Goal: Task Accomplishment & Management: Complete application form

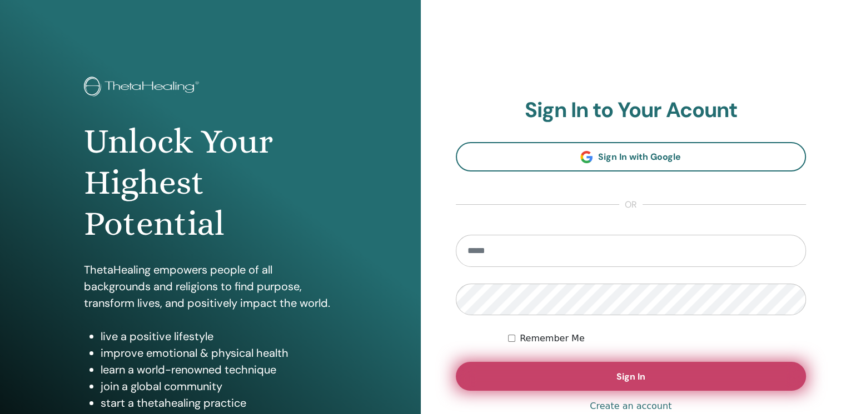
type input "**********"
click at [471, 374] on button "Sign In" at bounding box center [631, 376] width 351 height 29
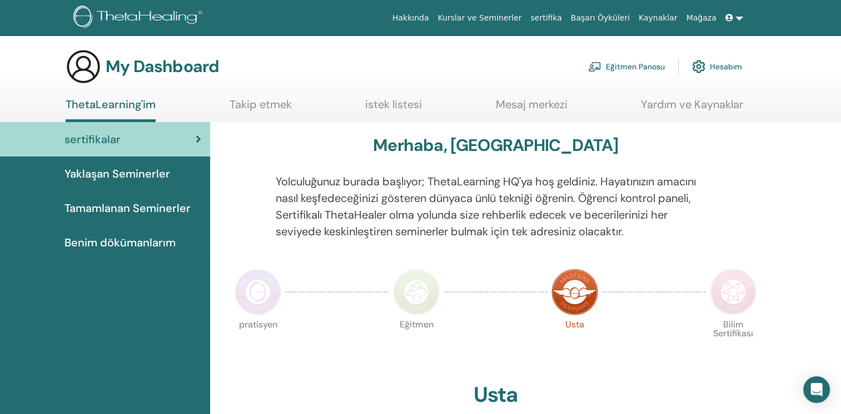
click at [622, 60] on link "Eğitmen Panosu" at bounding box center [626, 66] width 77 height 24
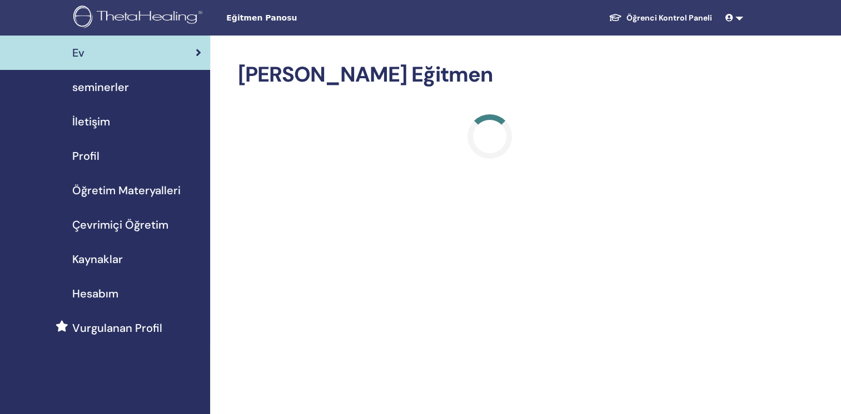
click at [102, 87] on span "seminerler" at bounding box center [100, 87] width 57 height 17
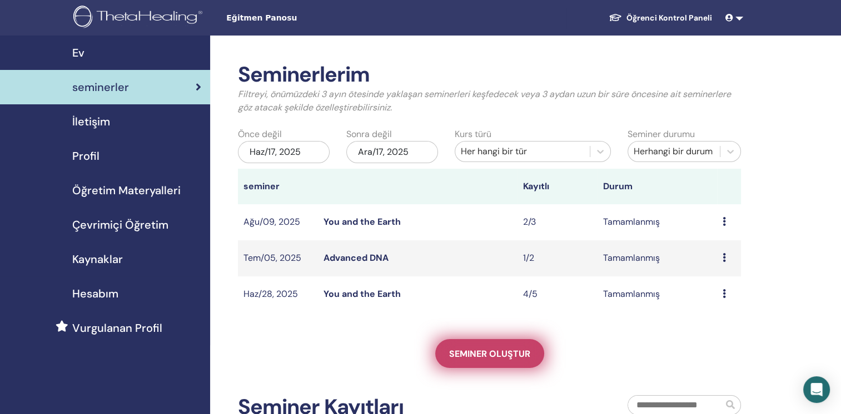
click at [499, 358] on span "Seminer oluştur" at bounding box center [489, 354] width 81 height 12
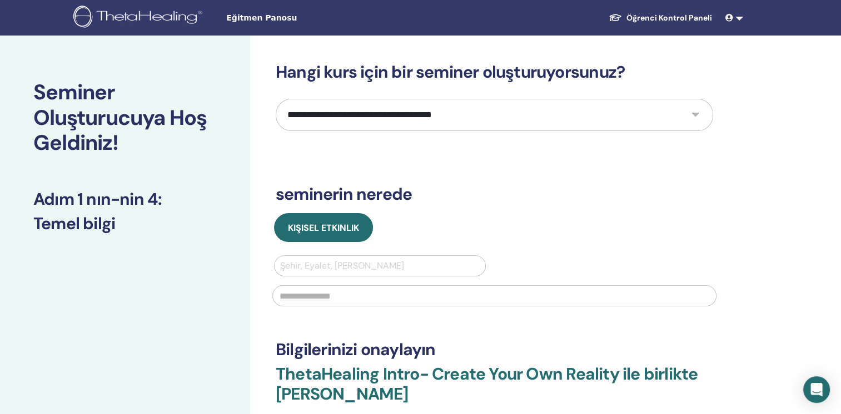
click at [432, 119] on select "**********" at bounding box center [494, 115] width 437 height 32
select select "****"
click at [276, 99] on select "**********" at bounding box center [494, 115] width 437 height 32
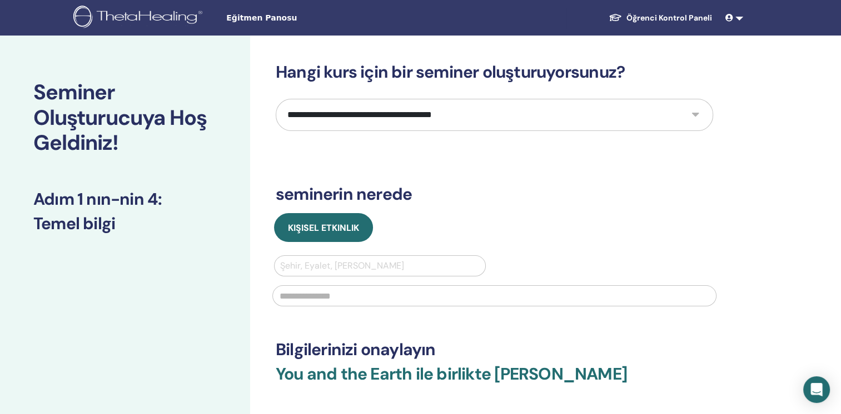
click at [320, 269] on div at bounding box center [379, 266] width 199 height 16
type input "*"
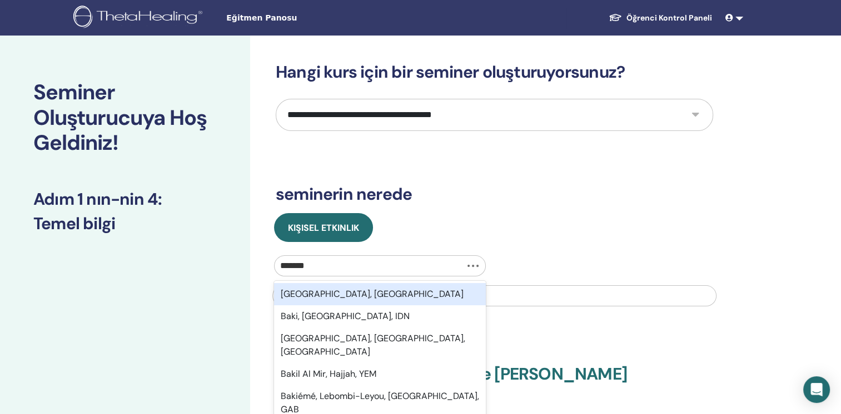
type input "********"
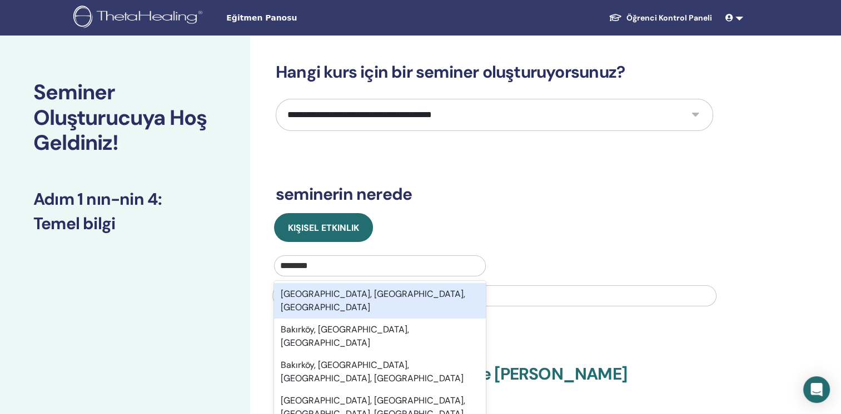
click at [319, 298] on div "Bakırköy, İstanbul, TUR" at bounding box center [380, 301] width 212 height 36
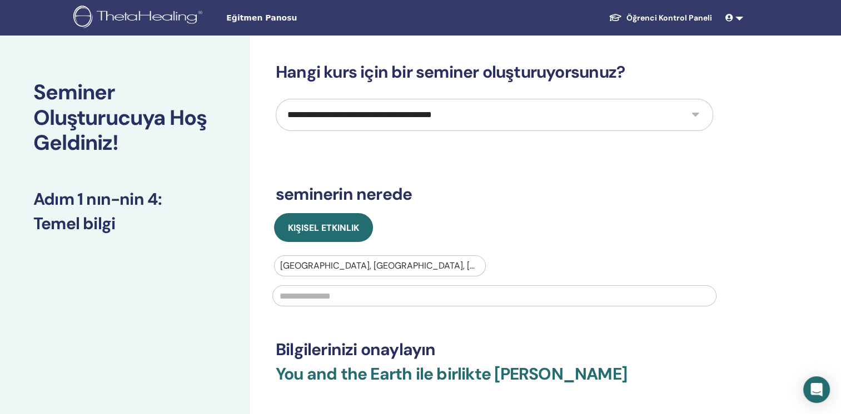
click at [312, 298] on input "text" at bounding box center [494, 296] width 444 height 21
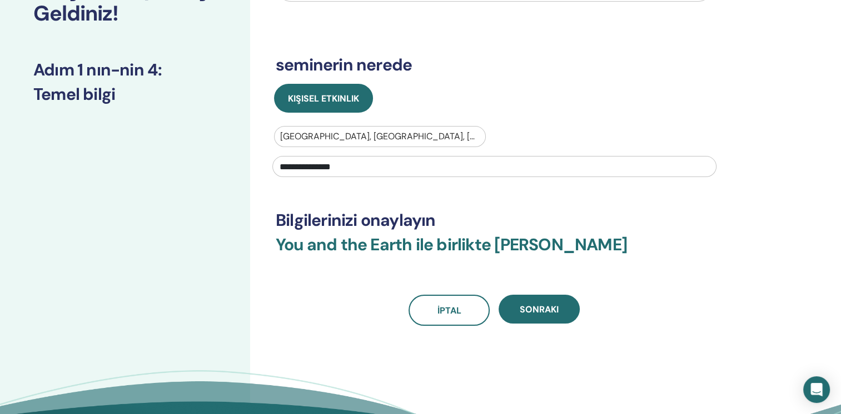
scroll to position [167, 0]
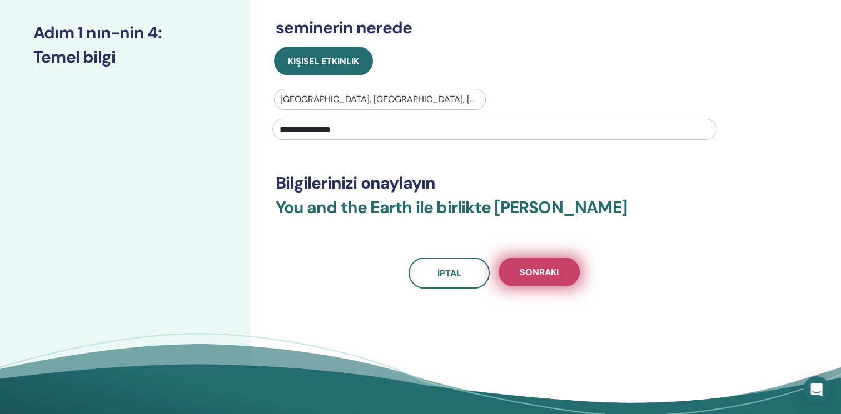
type input "**********"
click at [542, 278] on span "Sonraki" at bounding box center [538, 273] width 39 height 12
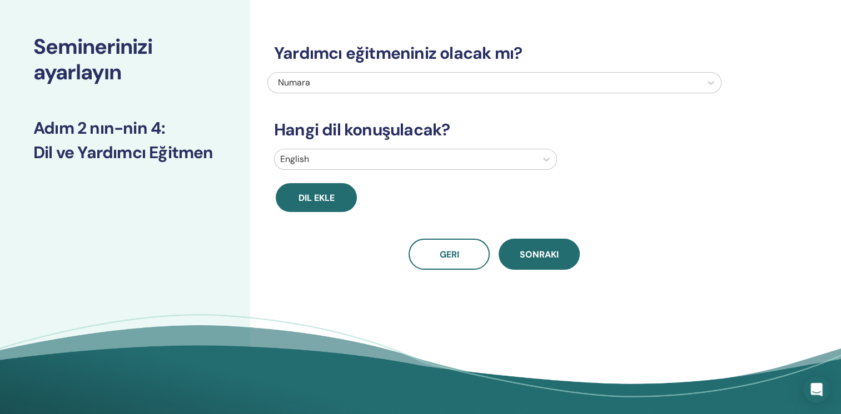
scroll to position [0, 0]
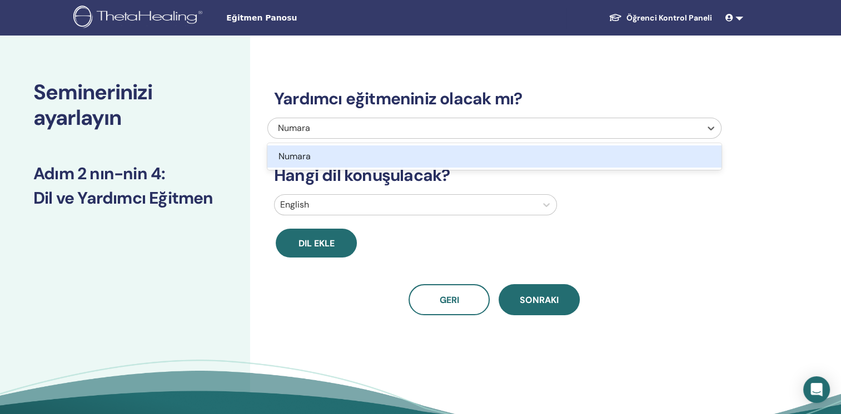
click at [344, 123] on div "Numara" at bounding box center [451, 128] width 347 height 13
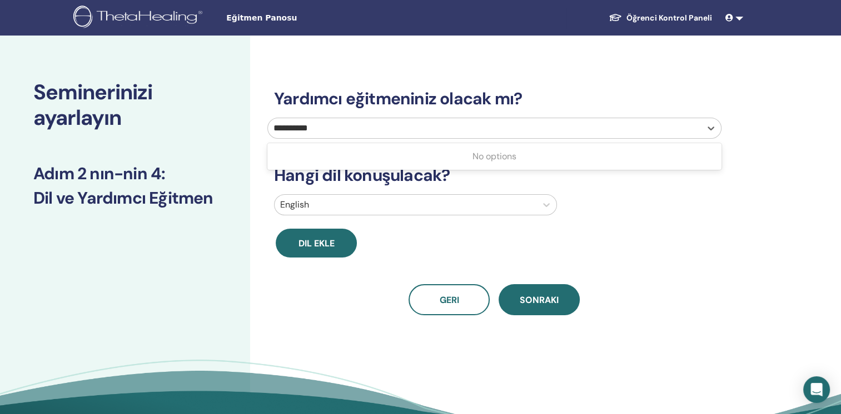
type input "**********"
click at [345, 198] on div at bounding box center [405, 205] width 251 height 16
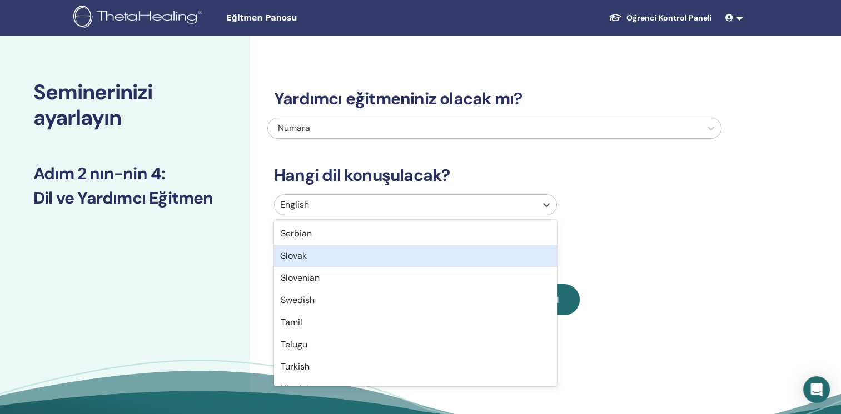
scroll to position [882, 0]
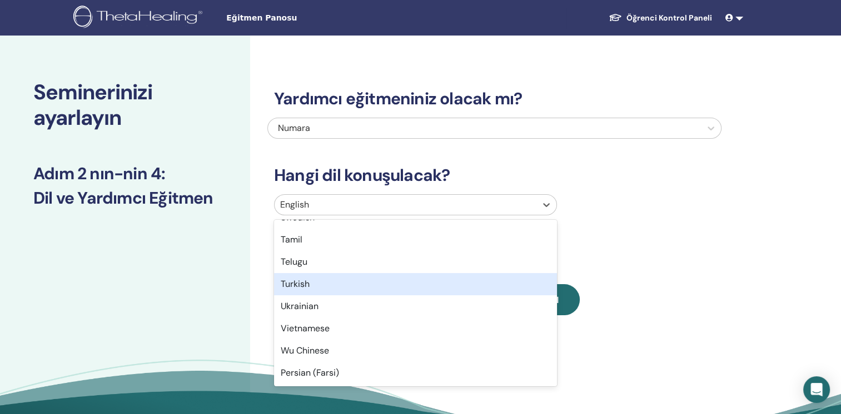
click at [342, 284] on div "Turkish" at bounding box center [415, 284] width 283 height 22
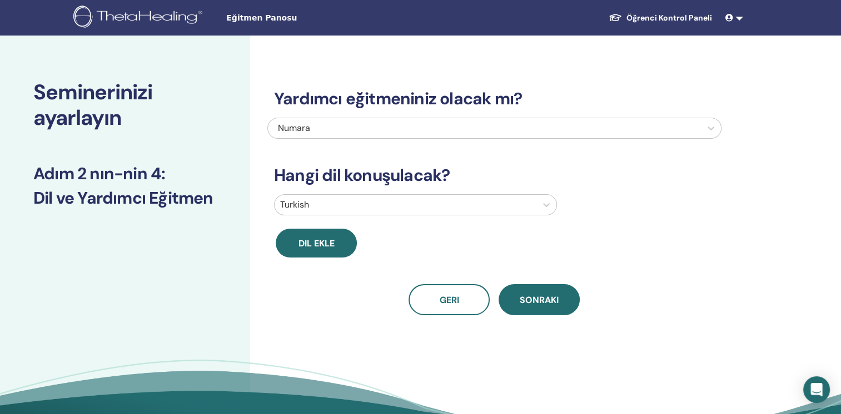
drag, startPoint x: 542, startPoint y: 294, endPoint x: 536, endPoint y: 296, distance: 6.8
click at [541, 294] on span "Sonraki" at bounding box center [538, 300] width 39 height 12
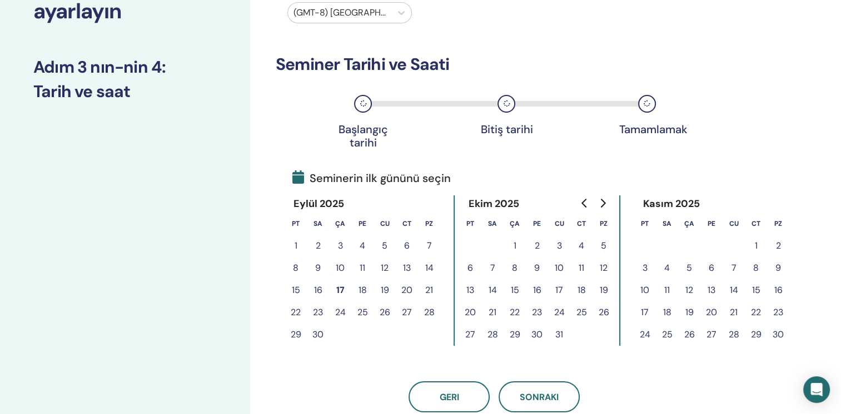
scroll to position [111, 0]
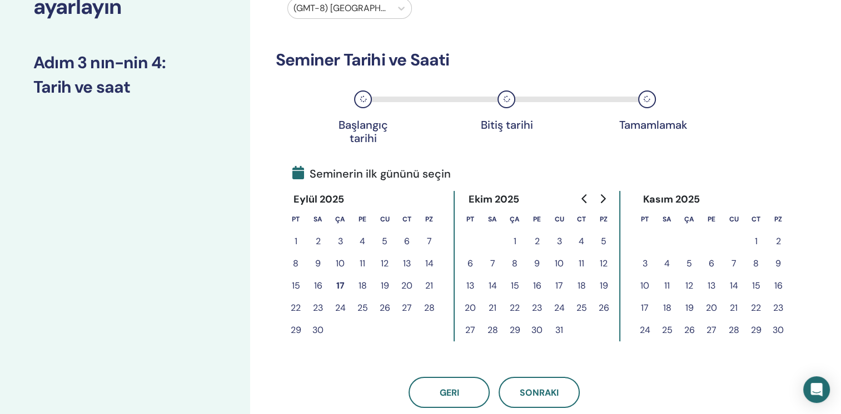
click at [409, 288] on button "20" at bounding box center [407, 286] width 22 height 22
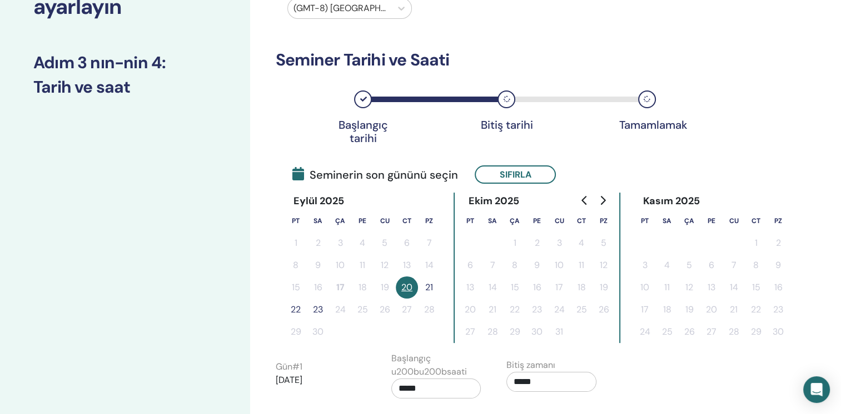
drag, startPoint x: 431, startPoint y: 286, endPoint x: 483, endPoint y: 303, distance: 55.2
click at [432, 286] on button "21" at bounding box center [429, 288] width 22 height 22
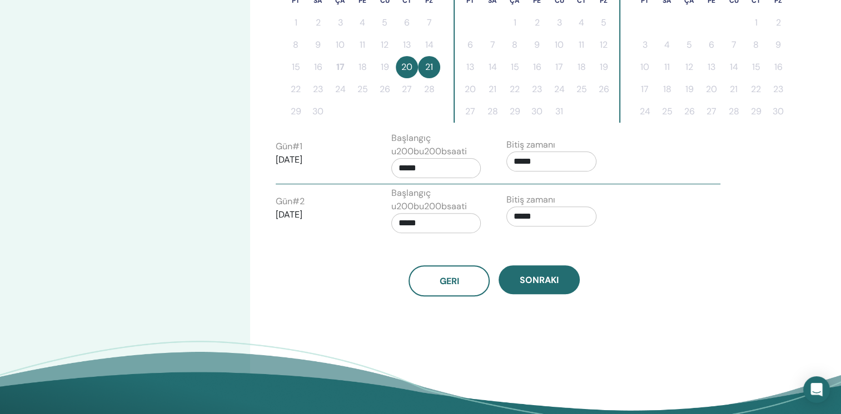
scroll to position [333, 0]
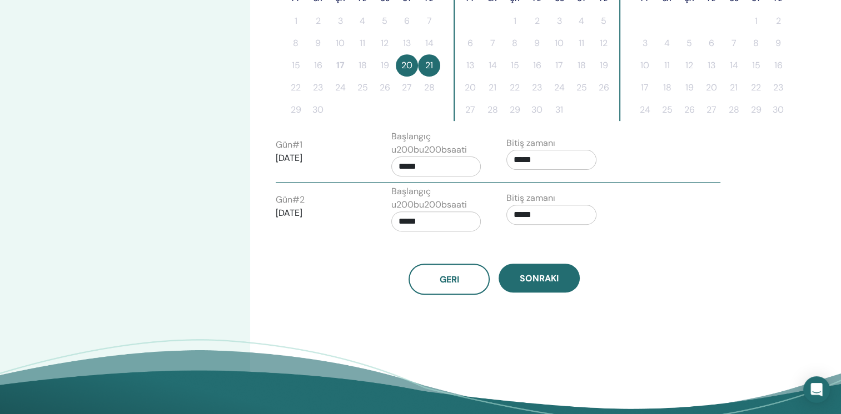
click at [551, 292] on div "Sonraki" at bounding box center [538, 279] width 81 height 31
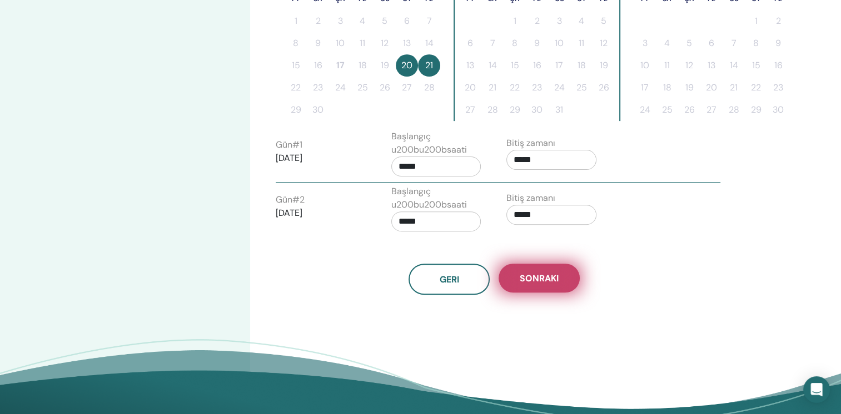
click at [552, 284] on button "Sonraki" at bounding box center [538, 278] width 81 height 29
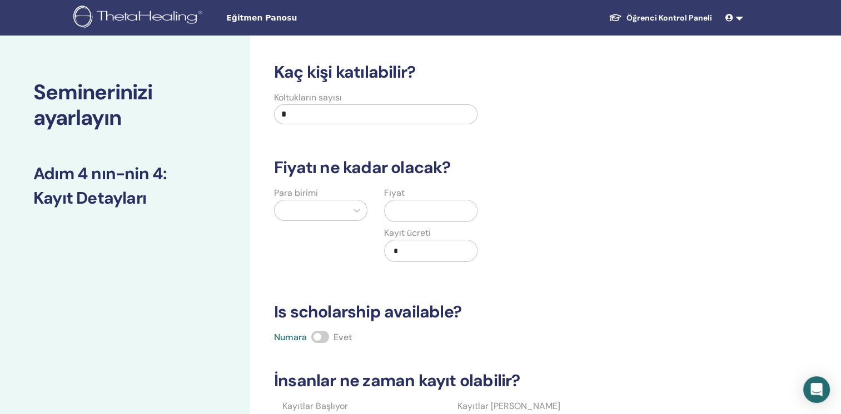
scroll to position [0, 0]
drag, startPoint x: 376, startPoint y: 117, endPoint x: 178, endPoint y: 126, distance: 198.0
click at [178, 126] on div "Seminerinizi ayarlayın Adım 4 nın-nin 4 : Kayıt Detayları Kaç kişi katılabilir?…" at bounding box center [420, 349] width 841 height 626
type input "*"
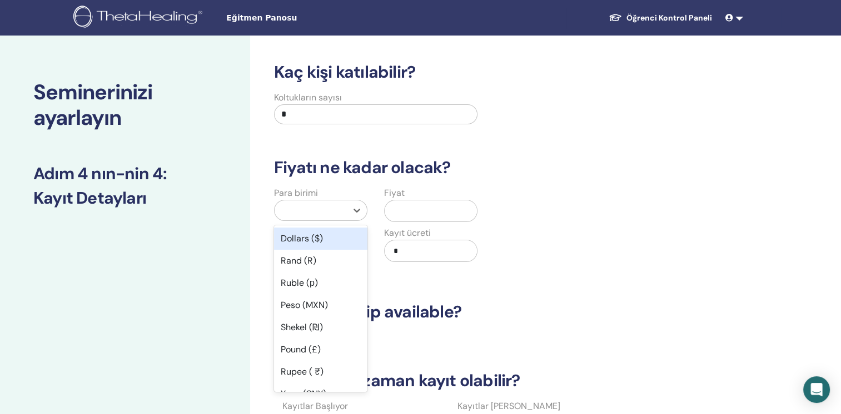
click at [293, 211] on div at bounding box center [310, 211] width 61 height 16
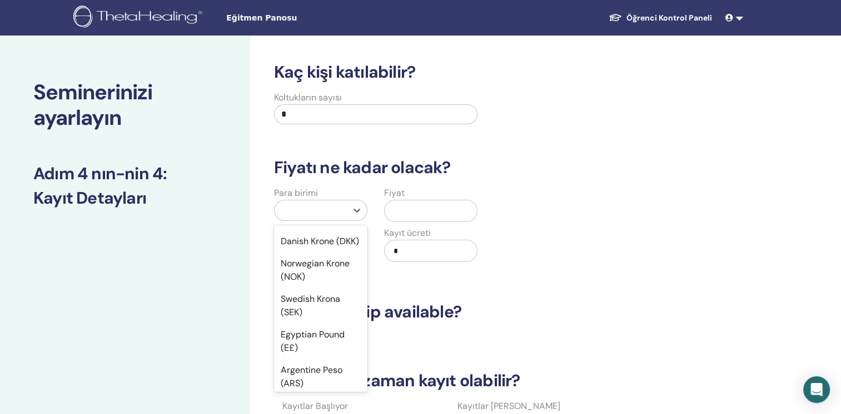
scroll to position [889, 0]
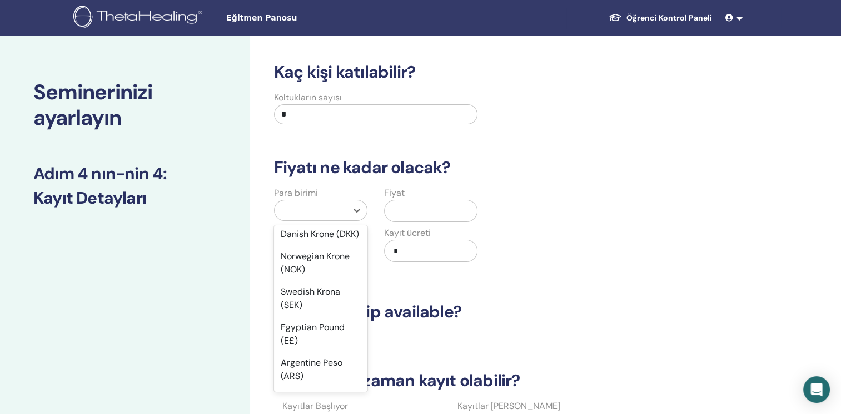
click at [322, 157] on div "Türk Lirası (₺)" at bounding box center [320, 145] width 93 height 22
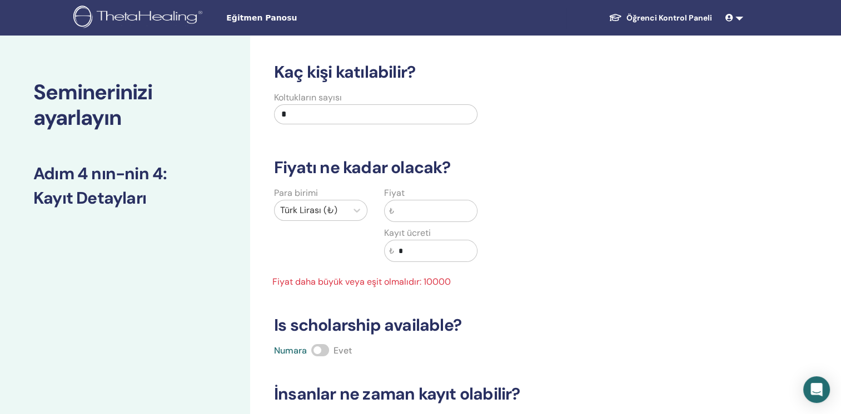
click at [429, 246] on input "*" at bounding box center [435, 251] width 83 height 21
click at [424, 216] on input "text" at bounding box center [435, 211] width 83 height 21
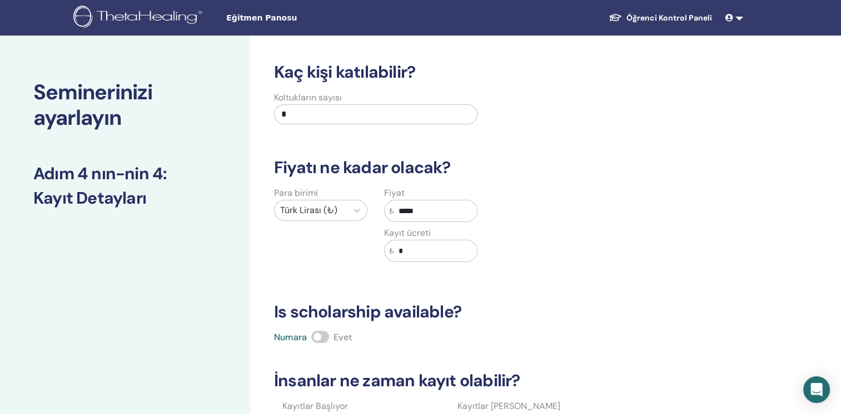
type input "*****"
click at [344, 262] on div "Para birimi Türk Lirası (₺)" at bounding box center [321, 231] width 110 height 89
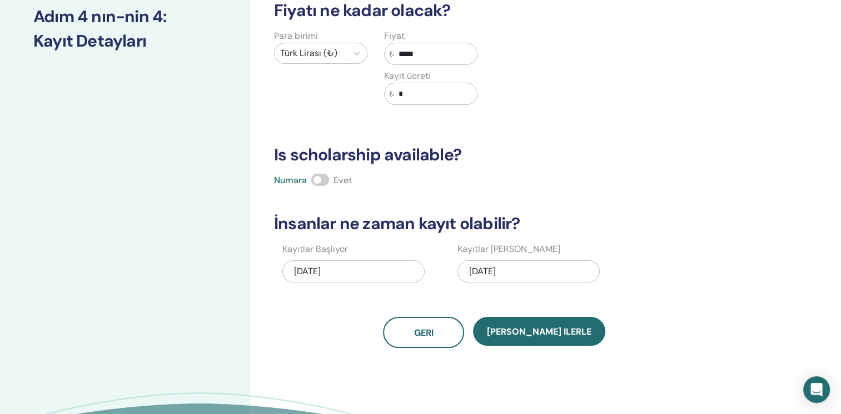
scroll to position [167, 0]
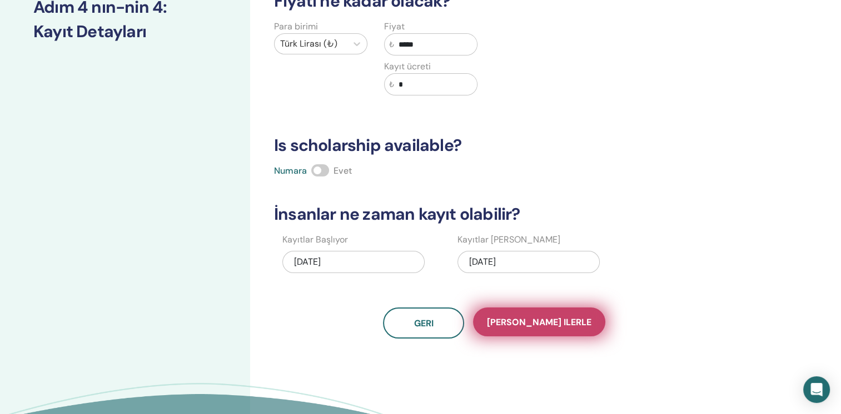
click at [564, 324] on span "Kaydet ilerle" at bounding box center [539, 323] width 104 height 12
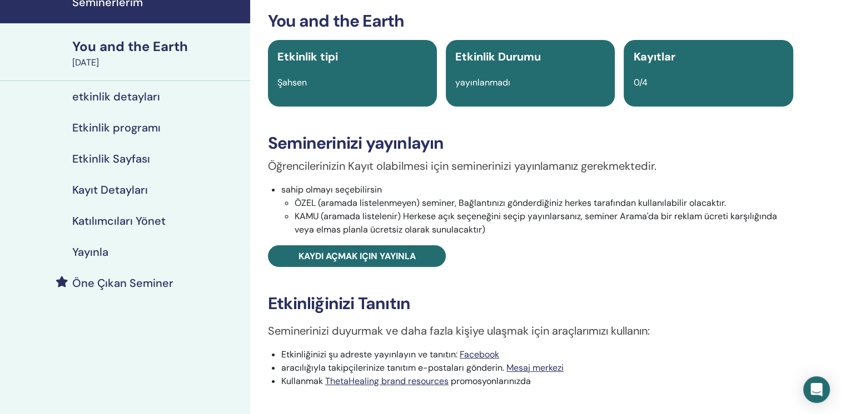
scroll to position [56, 0]
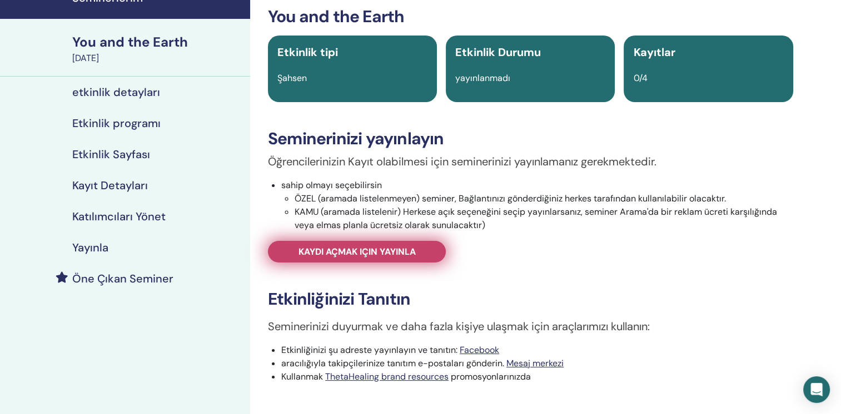
click at [416, 256] on span "Kaydı açmak için yayınla" at bounding box center [356, 252] width 117 height 12
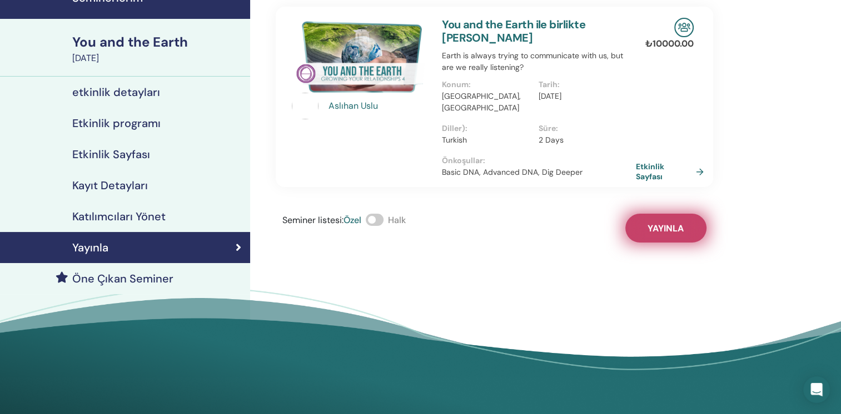
click at [676, 225] on button "Yayınla" at bounding box center [665, 228] width 81 height 29
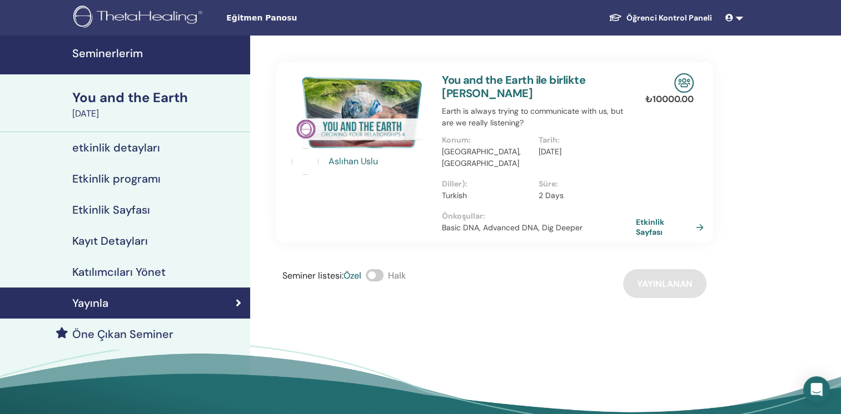
click at [124, 271] on h4 "Katılımcıları Yönet" at bounding box center [118, 272] width 93 height 13
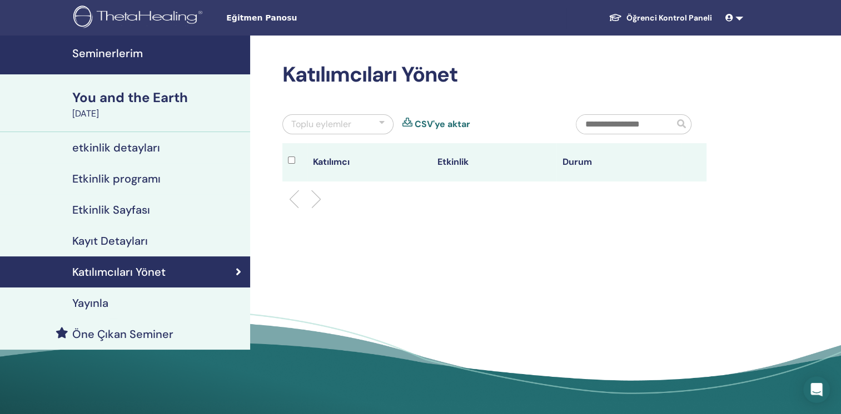
click at [104, 305] on h4 "Yayınla" at bounding box center [90, 303] width 36 height 13
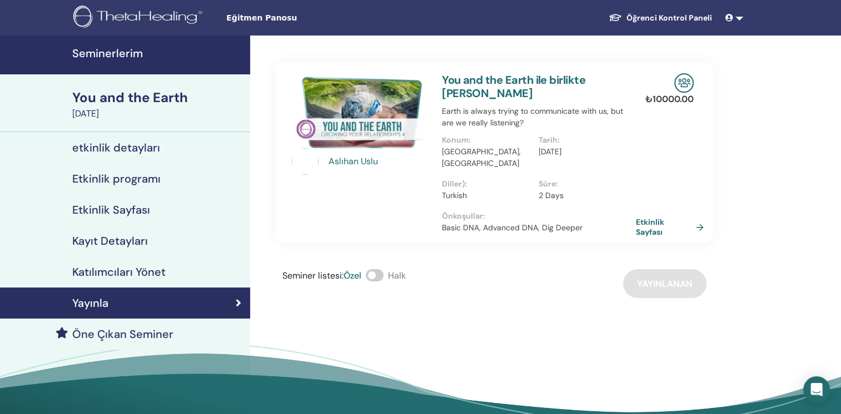
click at [134, 147] on h4 "etkinlik detayları" at bounding box center [116, 147] width 88 height 13
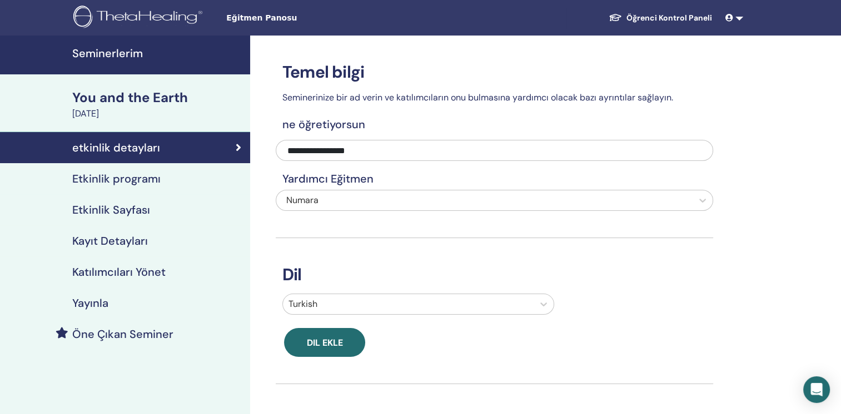
click at [677, 8] on link "Öğrenci Kontrol Paneli" at bounding box center [659, 18] width 121 height 21
click at [672, 14] on link "Öğrenci Kontrol Paneli" at bounding box center [659, 18] width 121 height 21
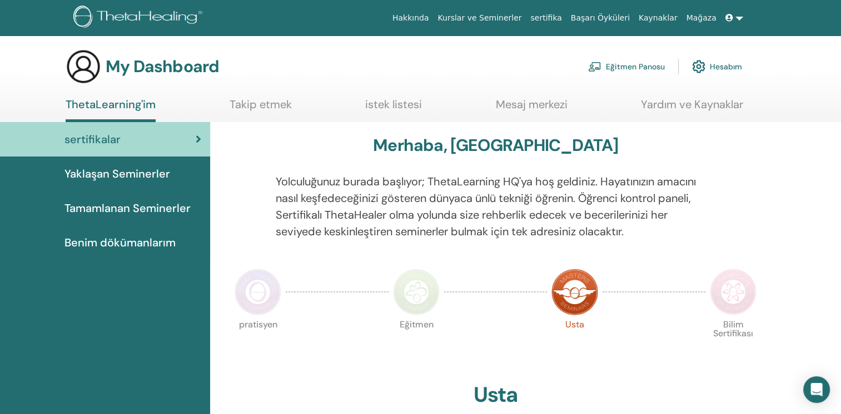
click at [622, 64] on link "Eğitmen Panosu" at bounding box center [626, 66] width 77 height 24
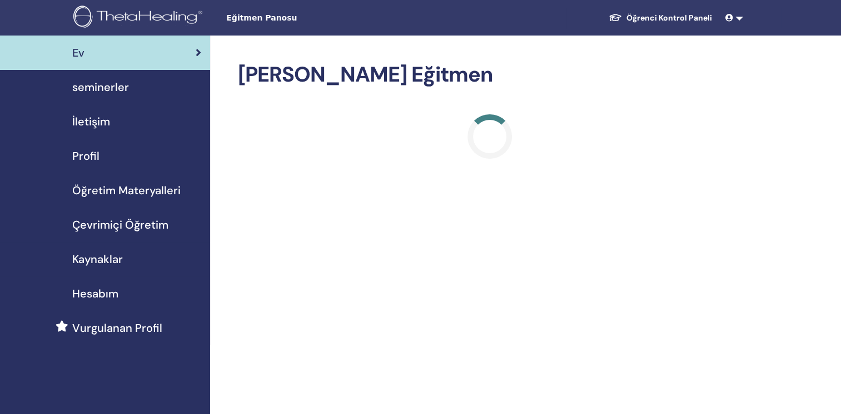
click at [116, 89] on span "seminerler" at bounding box center [100, 87] width 57 height 17
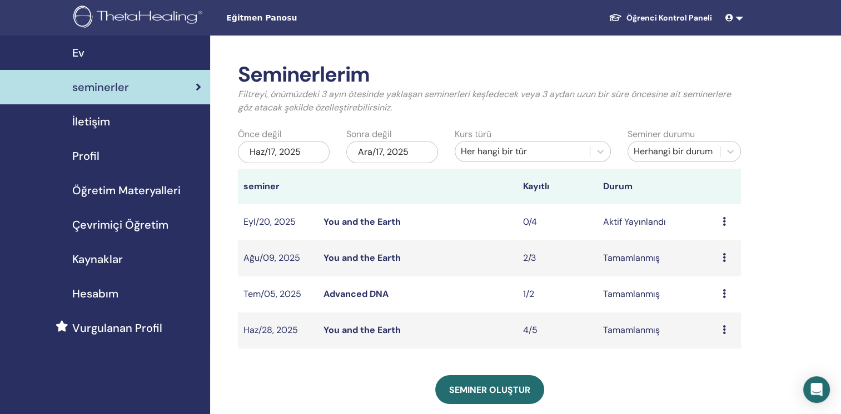
click at [379, 222] on link "You and the Earth" at bounding box center [361, 222] width 77 height 12
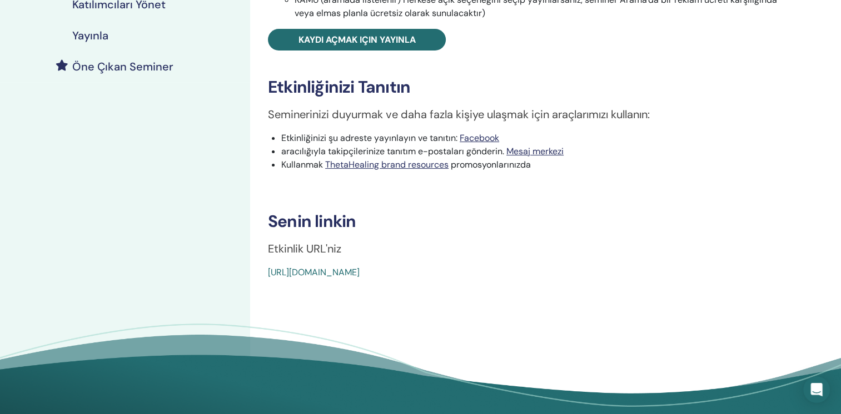
scroll to position [333, 0]
